Goal: Information Seeking & Learning: Learn about a topic

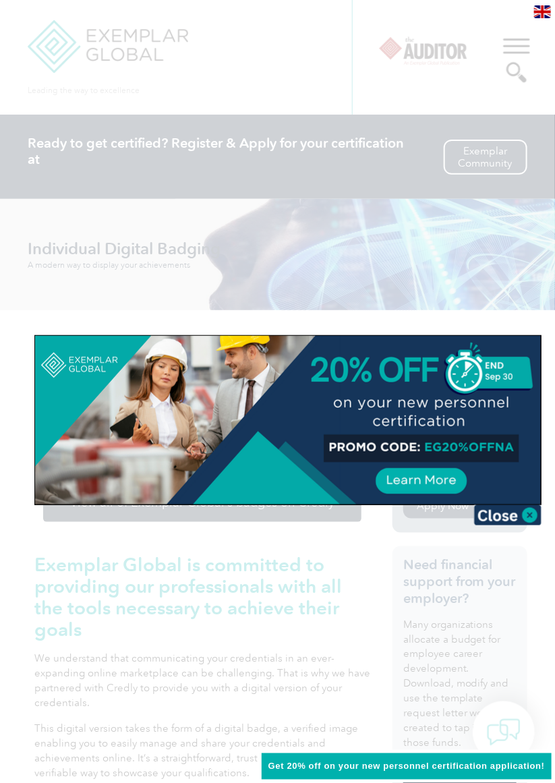
click at [531, 509] on img at bounding box center [507, 515] width 67 height 20
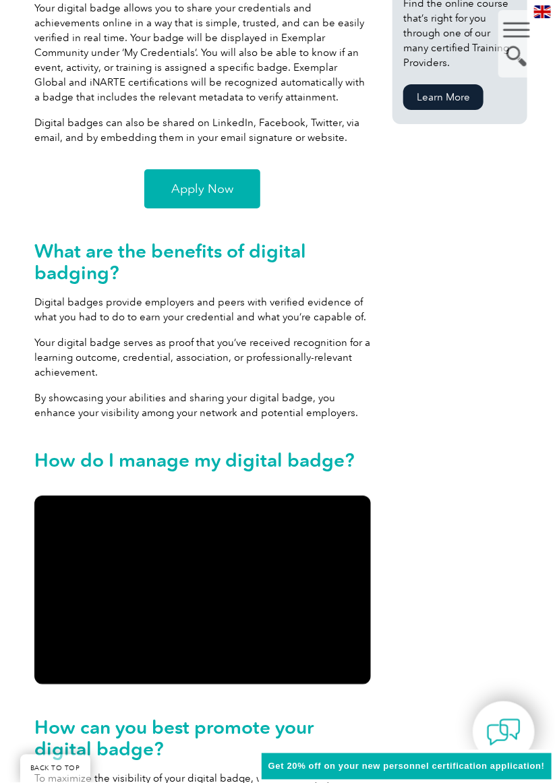
scroll to position [1129, 0]
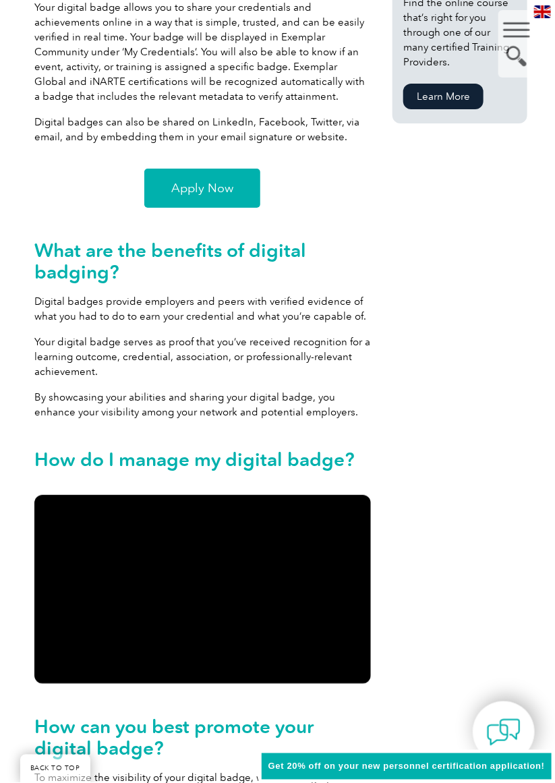
click at [200, 192] on span "Apply Now" at bounding box center [202, 188] width 62 height 12
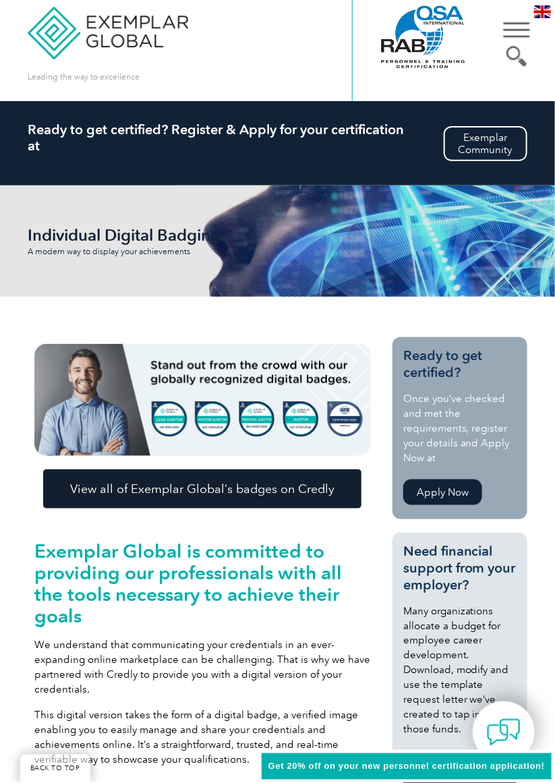
scroll to position [1, 0]
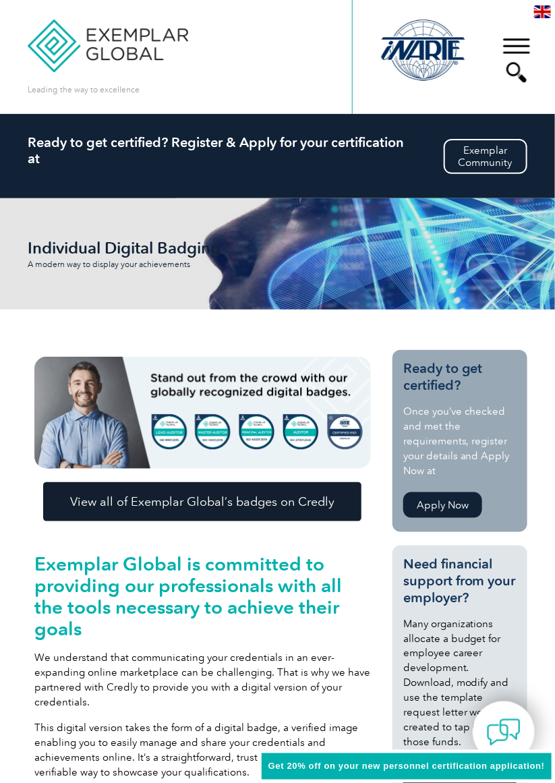
click at [526, 42] on div "▼" at bounding box center [516, 59] width 36 height 67
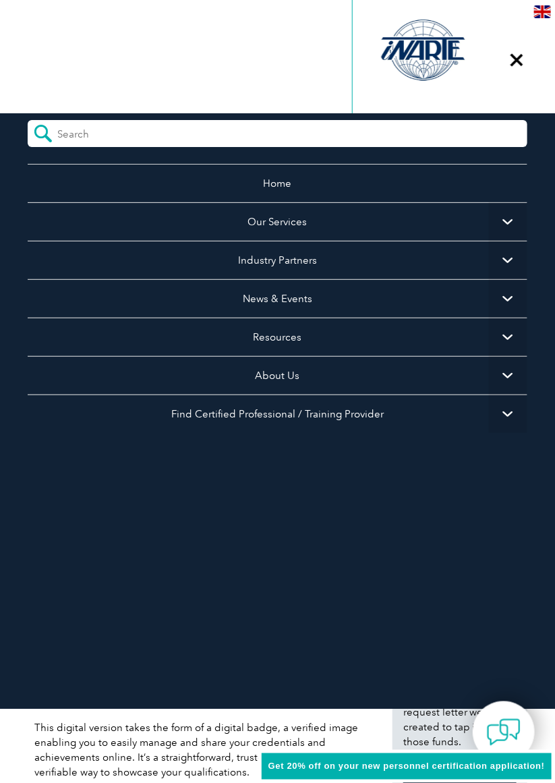
click at [507, 223] on span "▼" at bounding box center [508, 221] width 38 height 38
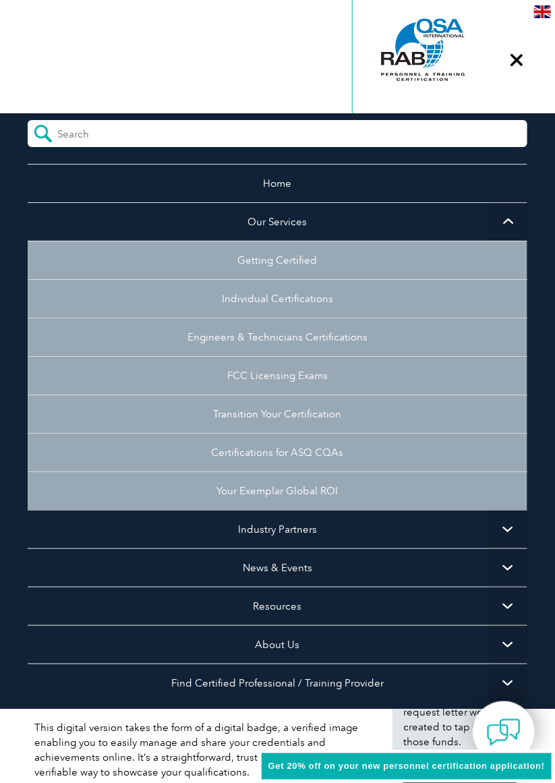
click at [501, 225] on span "▼" at bounding box center [508, 221] width 38 height 38
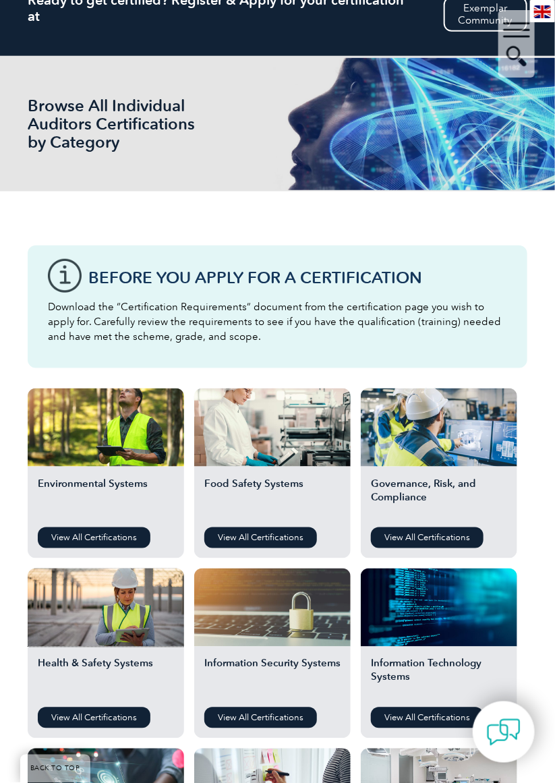
click at [98, 645] on div at bounding box center [106, 608] width 156 height 78
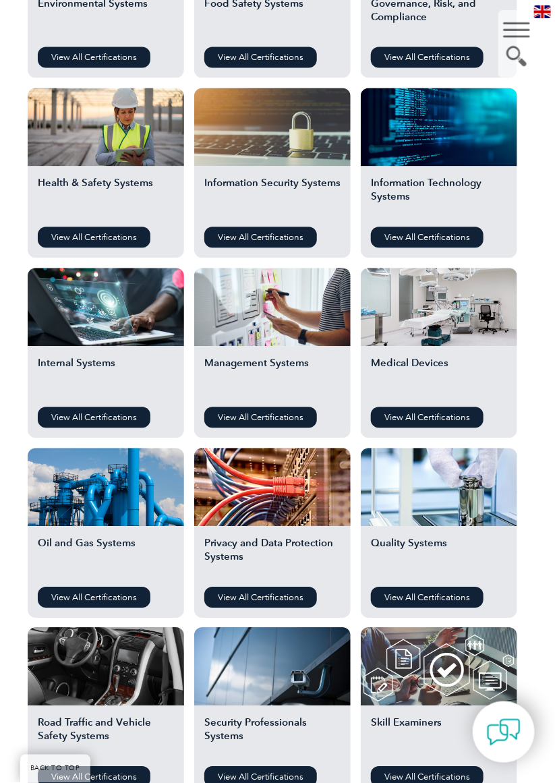
scroll to position [625, 0]
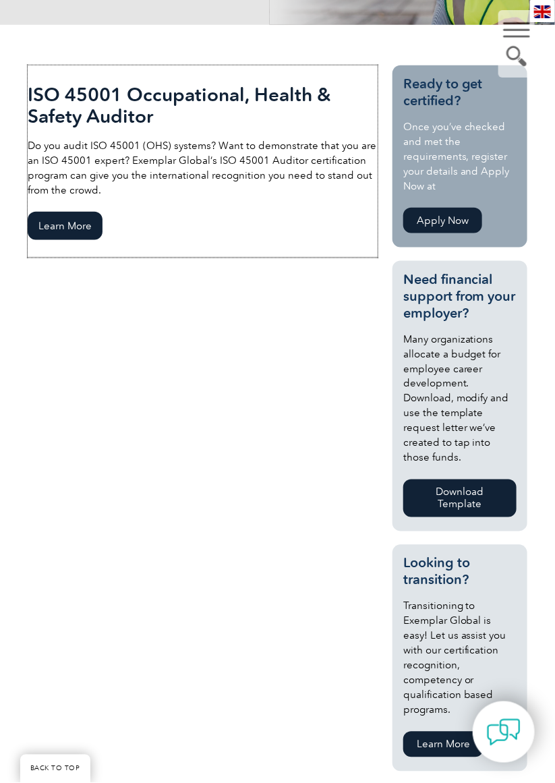
click at [70, 229] on span "Learn More" at bounding box center [65, 226] width 75 height 28
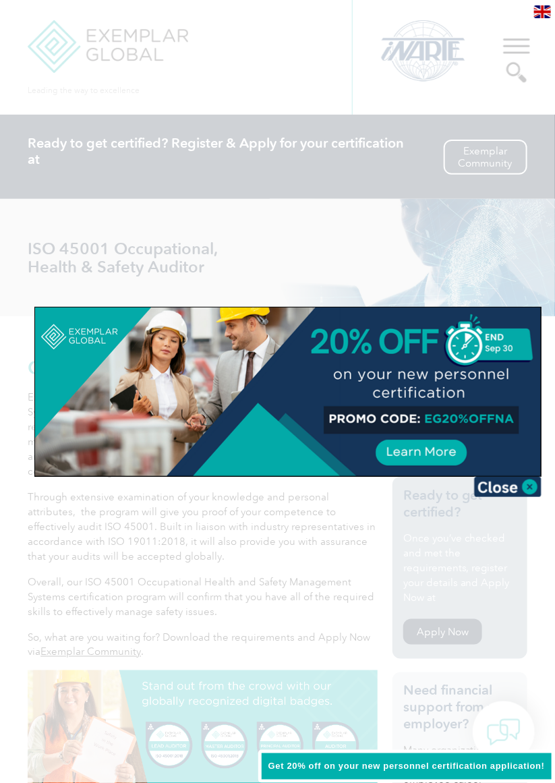
click at [516, 484] on img at bounding box center [507, 487] width 67 height 20
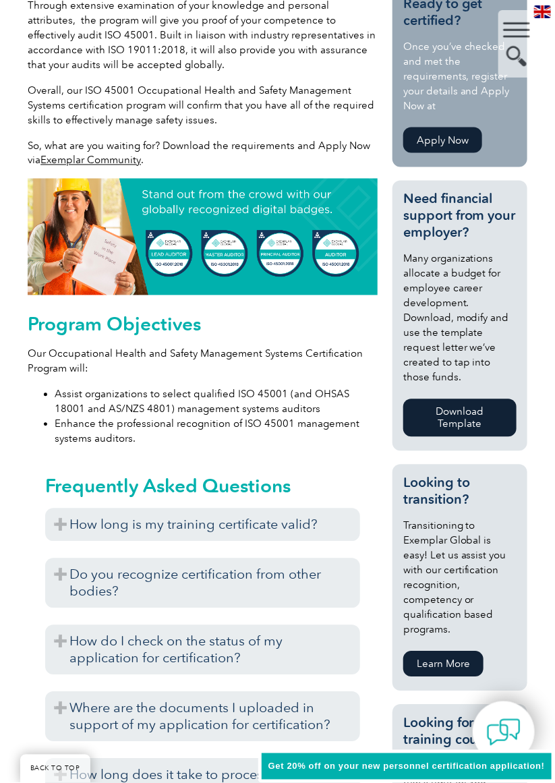
scroll to position [492, 0]
click at [64, 521] on h3 "How long is my training certificate valid?" at bounding box center [202, 525] width 315 height 33
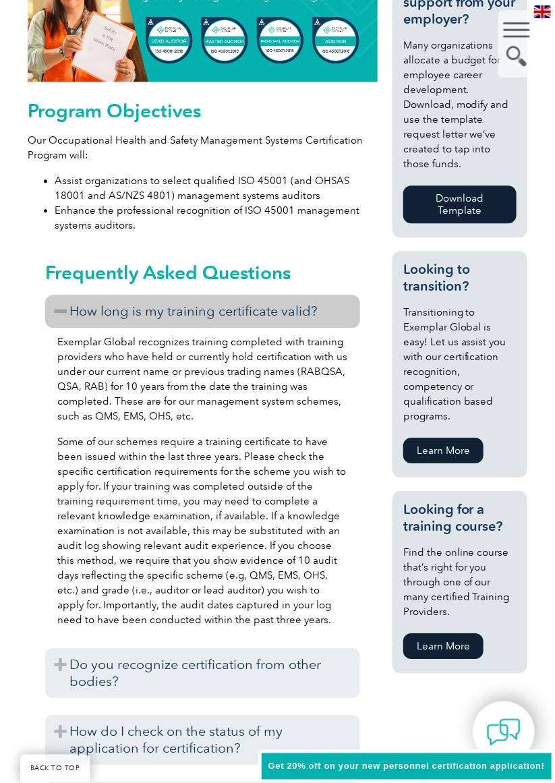
scroll to position [714, 0]
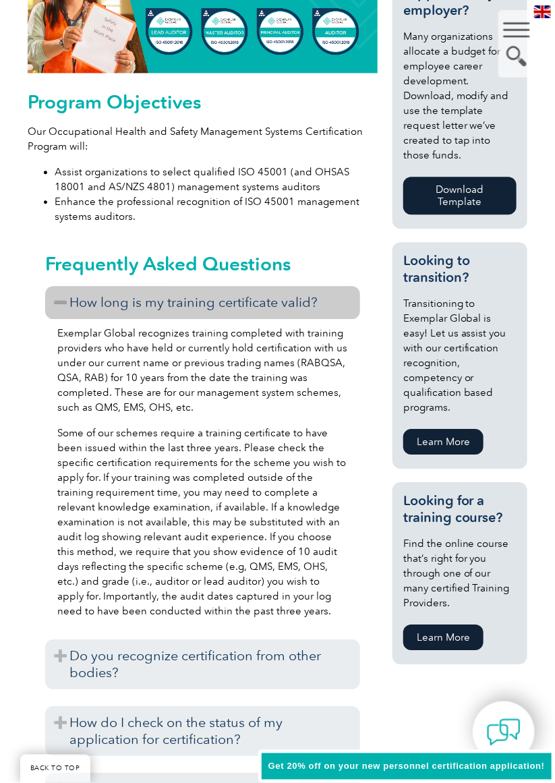
click at [61, 296] on h3 "How long is my training certificate valid?" at bounding box center [202, 302] width 315 height 33
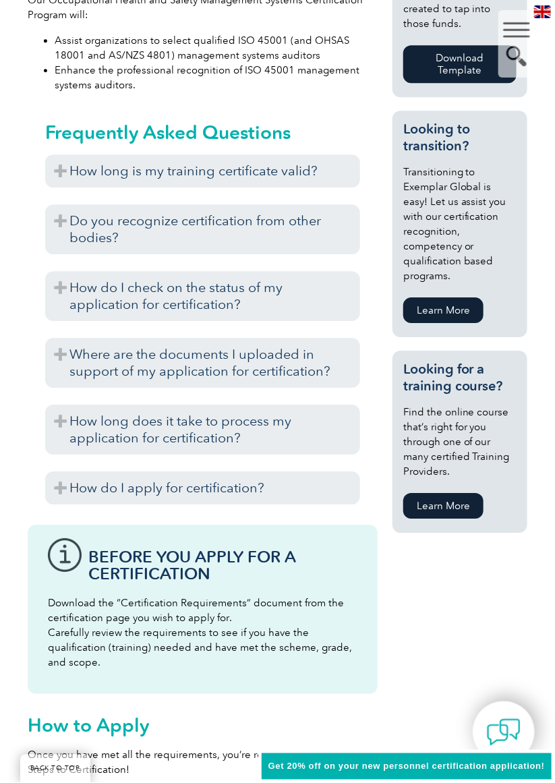
scroll to position [846, 0]
click at [290, 165] on h3 "How long is my training certificate valid?" at bounding box center [202, 170] width 315 height 33
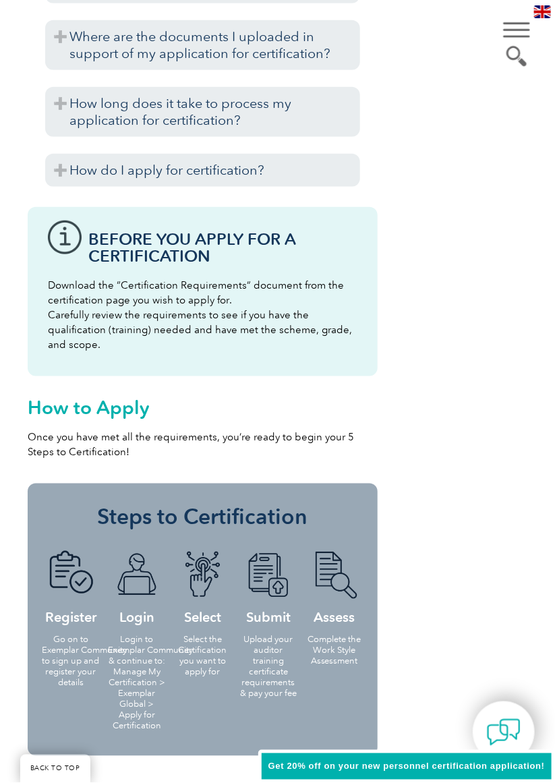
scroll to position [1468, 0]
click at [97, 405] on h2 "How to Apply" at bounding box center [202, 407] width 349 height 22
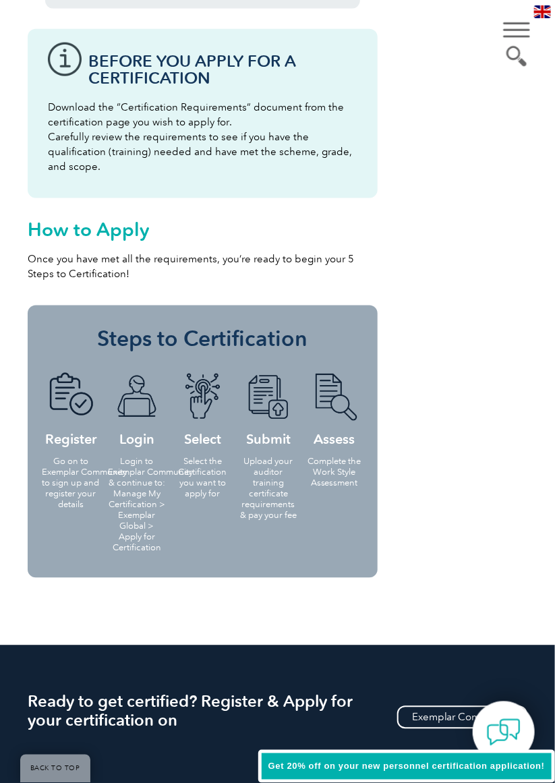
scroll to position [1644, 0]
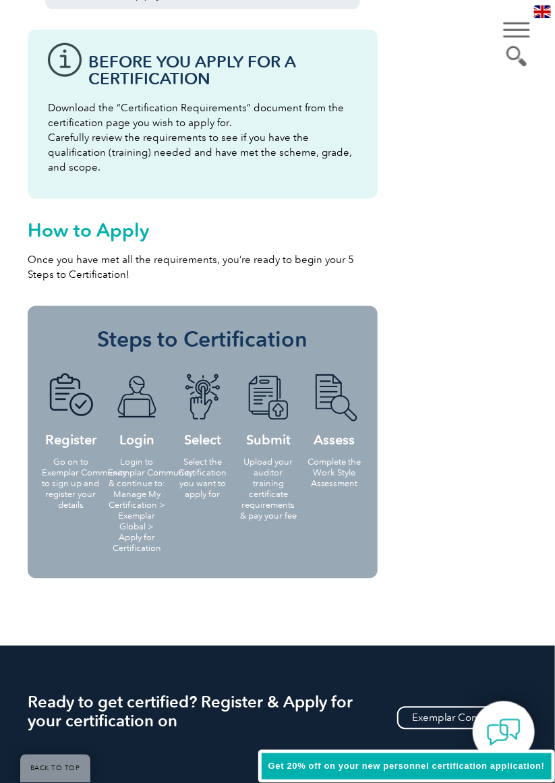
click at [295, 509] on p "Upload your auditor training certificate requirements & pay your fee" at bounding box center [268, 489] width 58 height 65
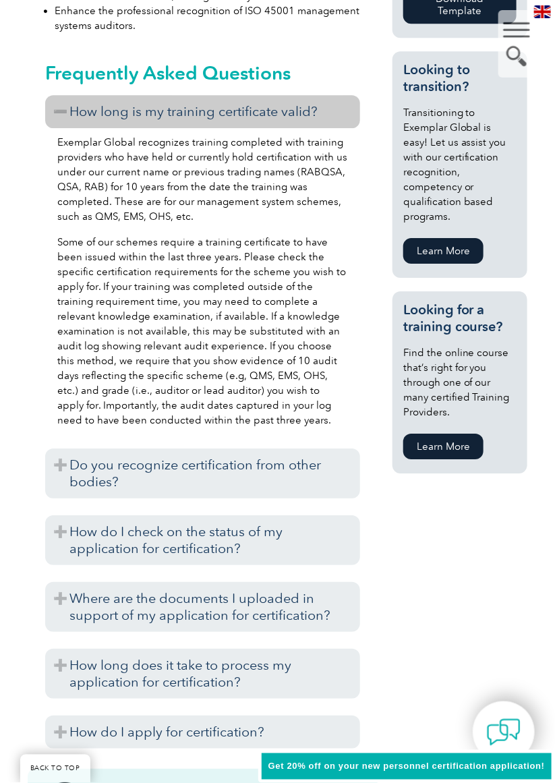
scroll to position [906, 0]
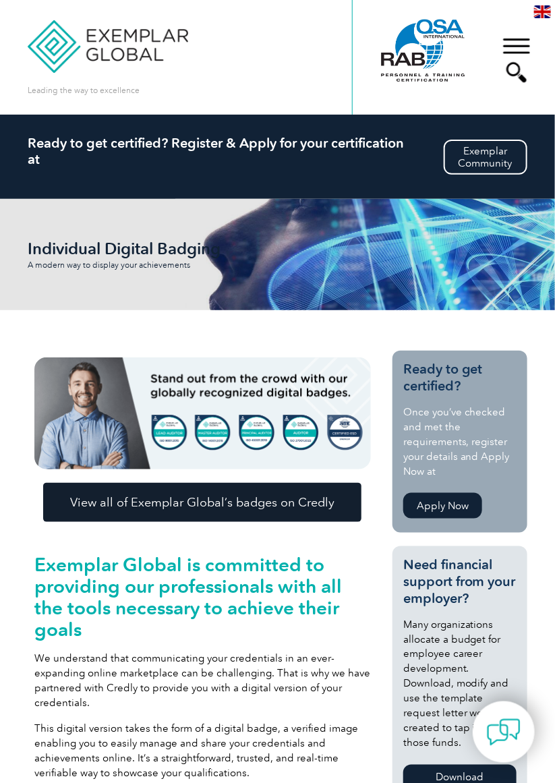
click at [515, 43] on div "▼" at bounding box center [516, 59] width 36 height 67
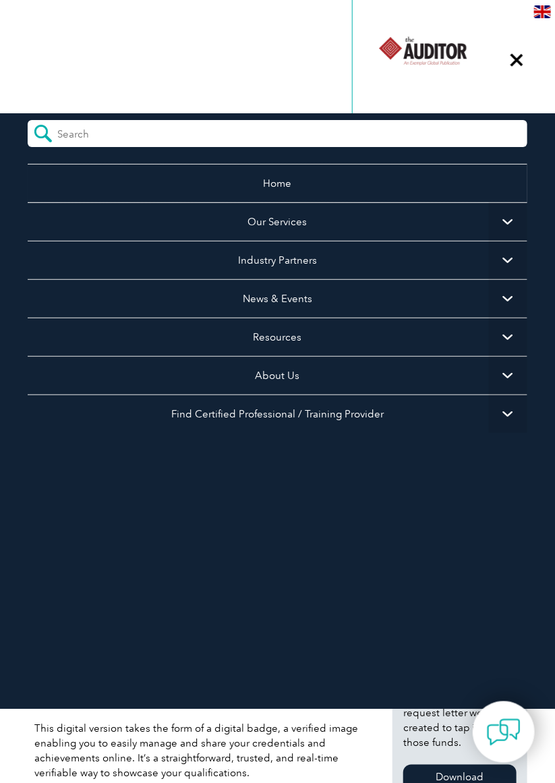
click at [417, 186] on link "Home" at bounding box center [278, 183] width 500 height 38
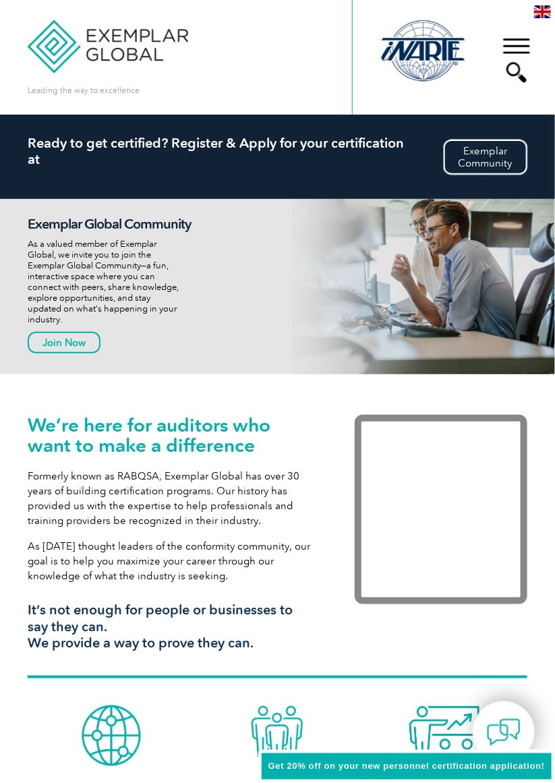
click at [486, 167] on link "Exemplar Community" at bounding box center [486, 157] width 84 height 35
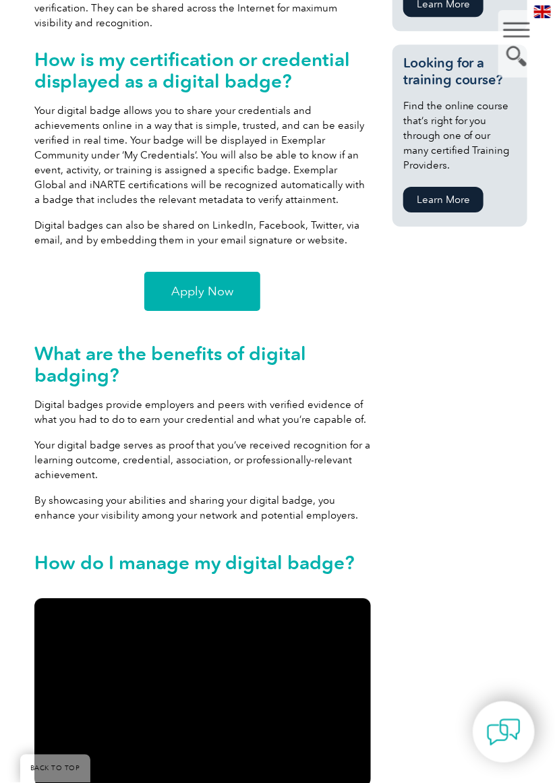
scroll to position [1033, 0]
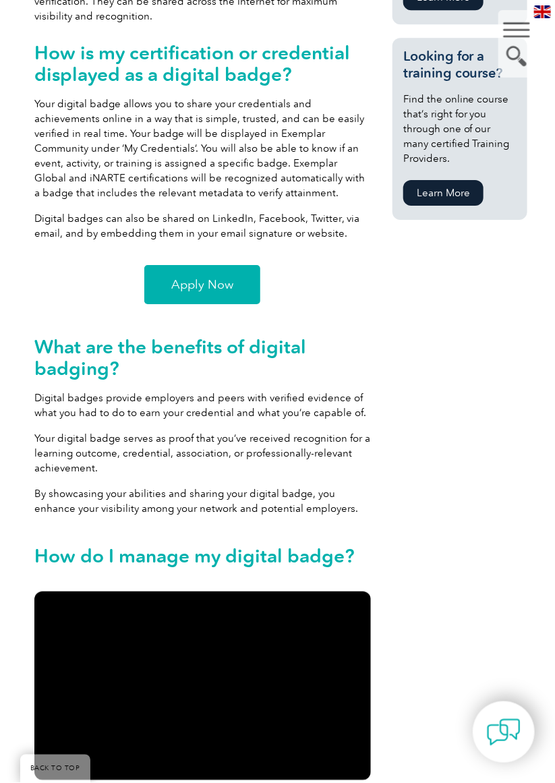
click at [221, 287] on span "Apply Now" at bounding box center [202, 285] width 62 height 12
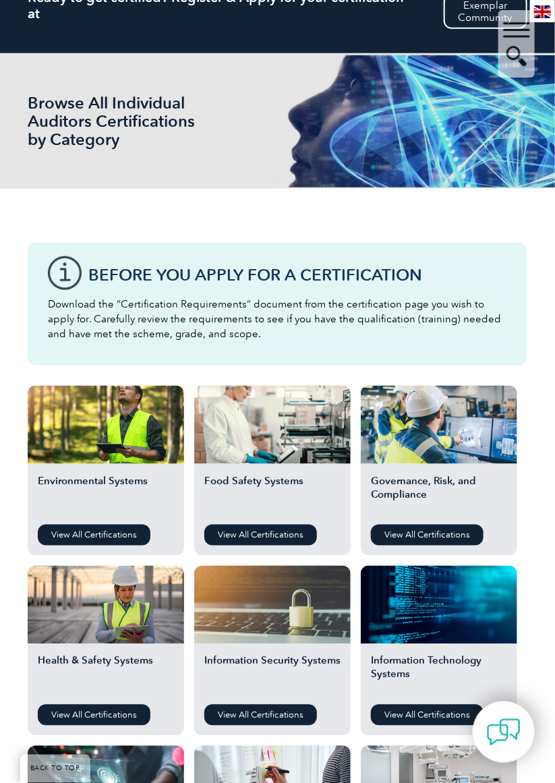
scroll to position [145, 0]
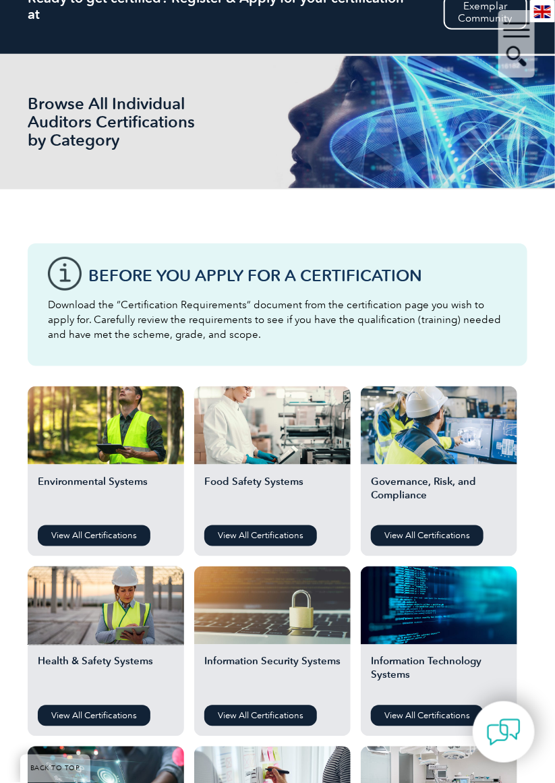
click at [120, 630] on div at bounding box center [106, 606] width 156 height 78
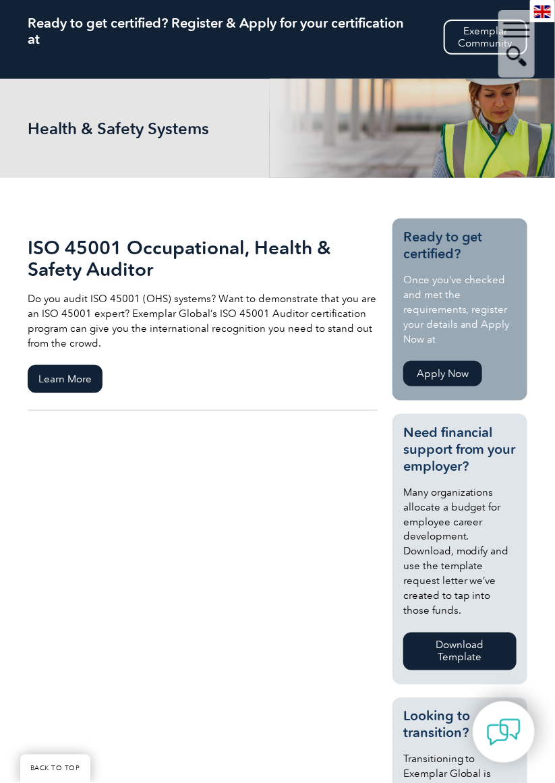
scroll to position [125, 0]
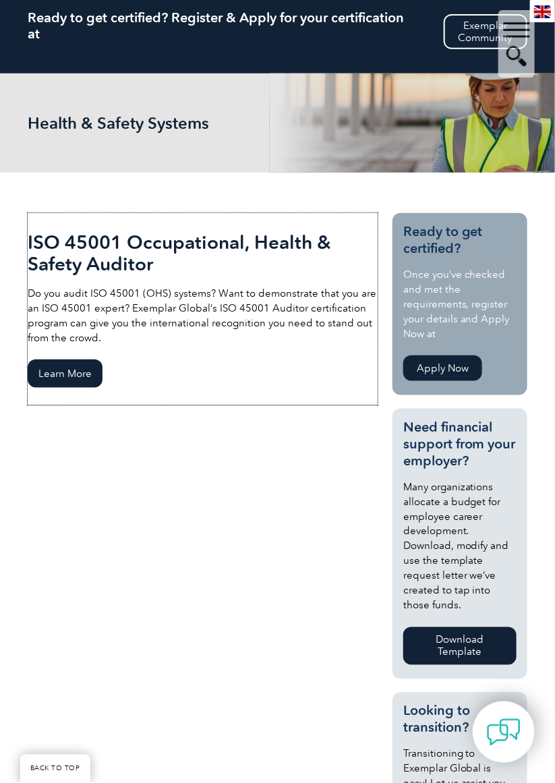
click at [71, 379] on span "Learn More" at bounding box center [65, 373] width 75 height 28
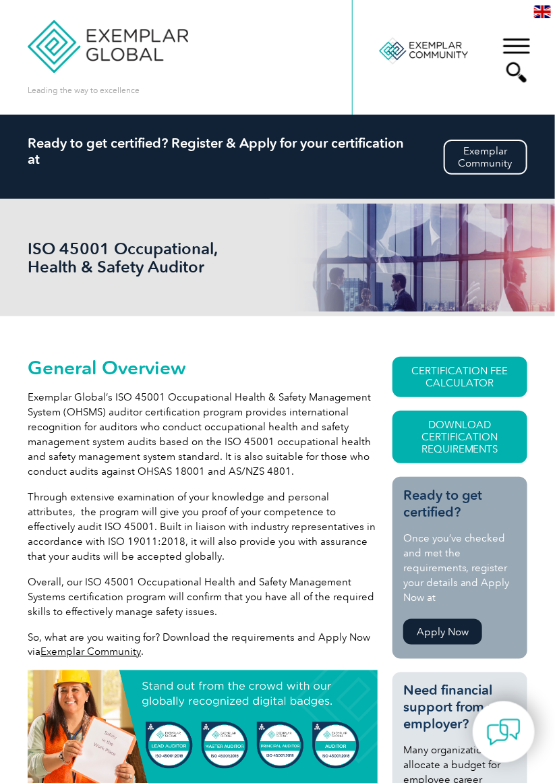
click at [522, 47] on div "▼" at bounding box center [516, 59] width 36 height 67
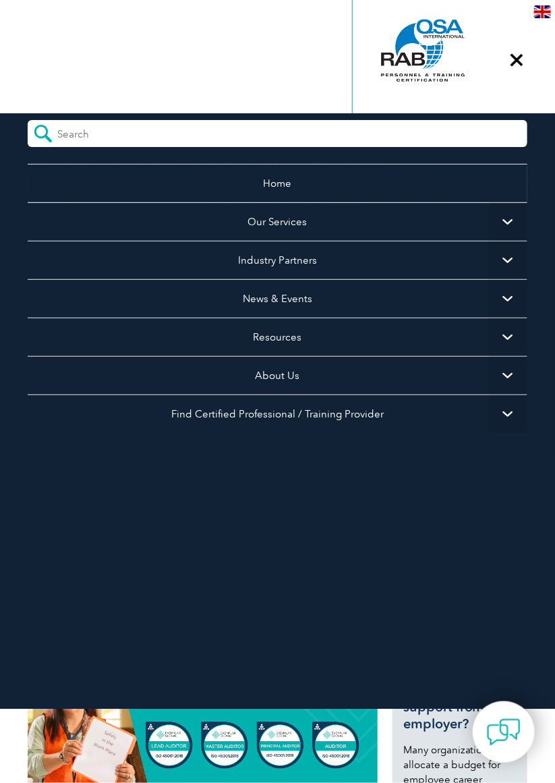
click at [438, 188] on link "Home" at bounding box center [278, 183] width 500 height 38
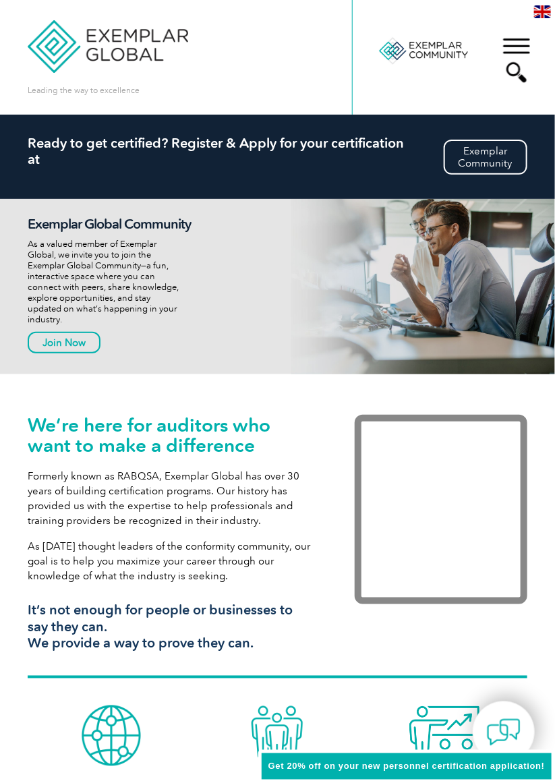
click at [517, 44] on div "▼" at bounding box center [516, 59] width 36 height 67
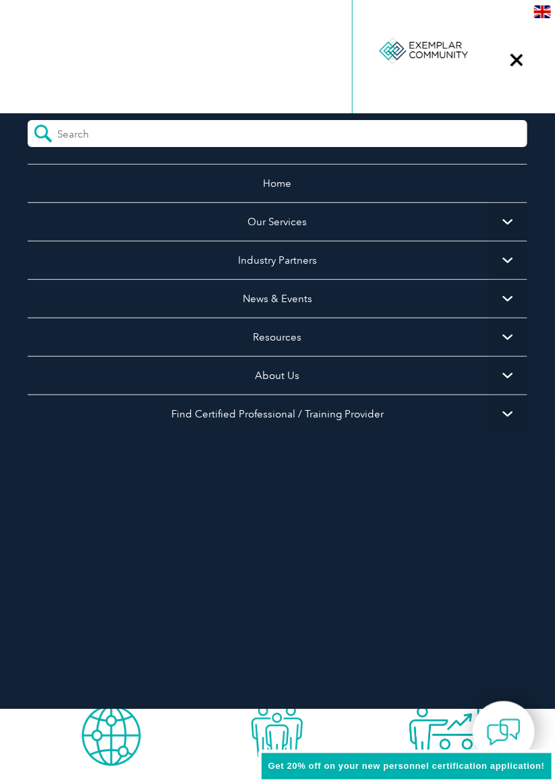
click at [389, 451] on ul "Home Our Services Getting Certified Individual Certifications Engineers & Techn…" at bounding box center [278, 332] width 500 height 337
click at [524, 63] on div "▼" at bounding box center [516, 59] width 36 height 67
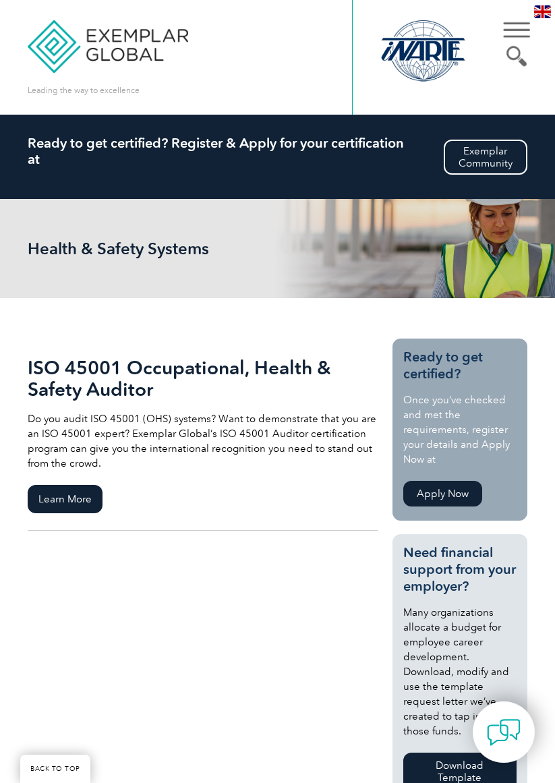
scroll to position [125, 0]
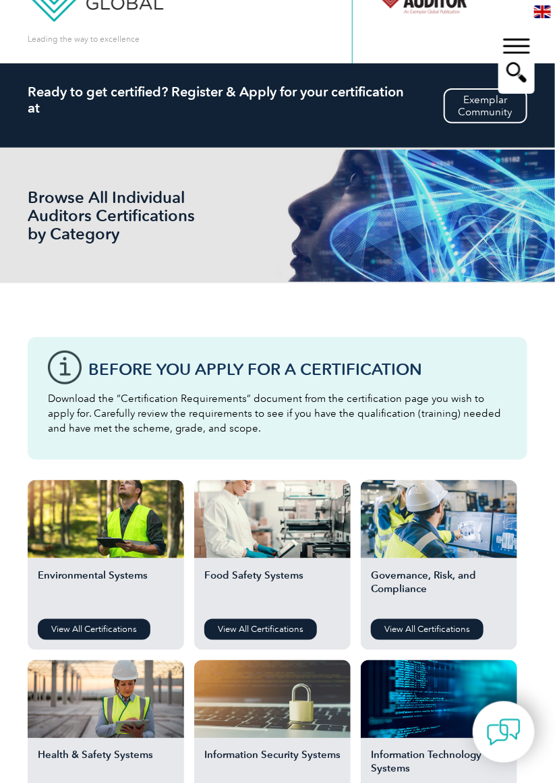
scroll to position [58, 0]
